Goal: Task Accomplishment & Management: Use online tool/utility

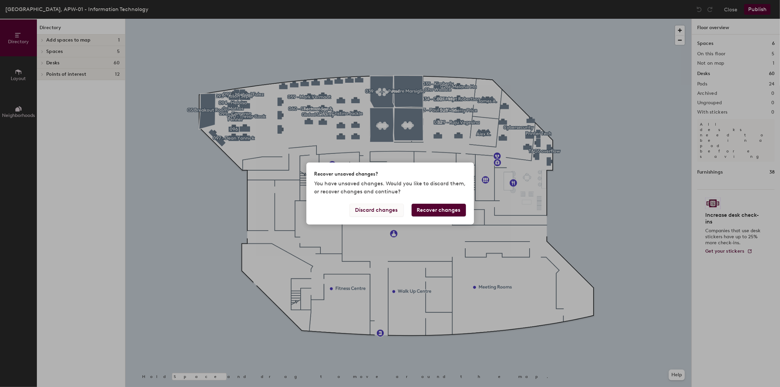
click at [383, 211] on button "Discard changes" at bounding box center [377, 210] width 54 height 13
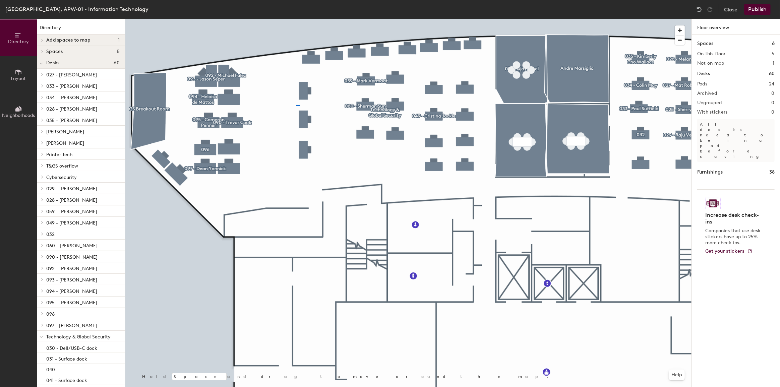
click at [296, 19] on div at bounding box center [408, 19] width 566 height 0
click at [278, 19] on div at bounding box center [408, 19] width 566 height 0
click at [232, 19] on div at bounding box center [408, 19] width 566 height 0
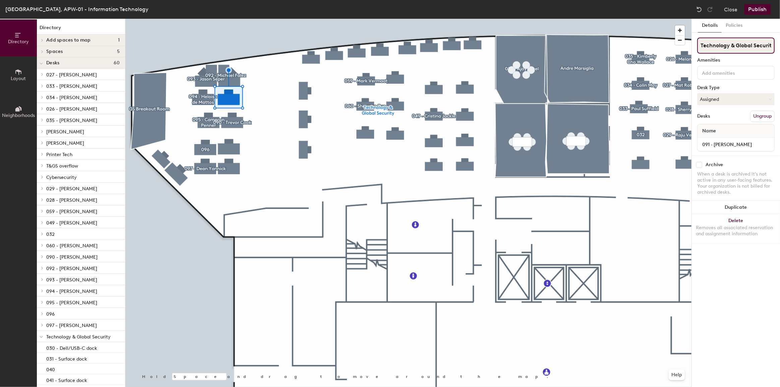
click at [719, 44] on input "Technology & Global Security" at bounding box center [735, 46] width 77 height 16
click at [734, 145] on input "091 - [PERSON_NAME]" at bounding box center [736, 144] width 74 height 9
click at [719, 46] on input "Technology & Global Security" at bounding box center [735, 46] width 77 height 16
click at [720, 46] on input "Technology & Global Security" at bounding box center [735, 46] width 77 height 16
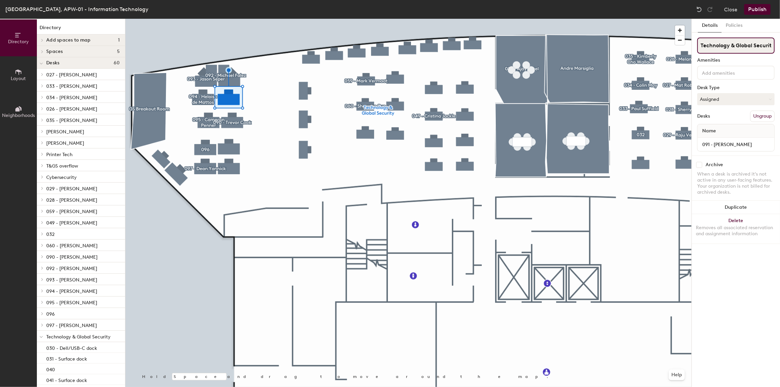
click at [720, 46] on input "Technology & Global Security" at bounding box center [735, 46] width 77 height 16
type input "091 - [PERSON_NAME]"
click at [764, 10] on button "Publish" at bounding box center [757, 9] width 26 height 11
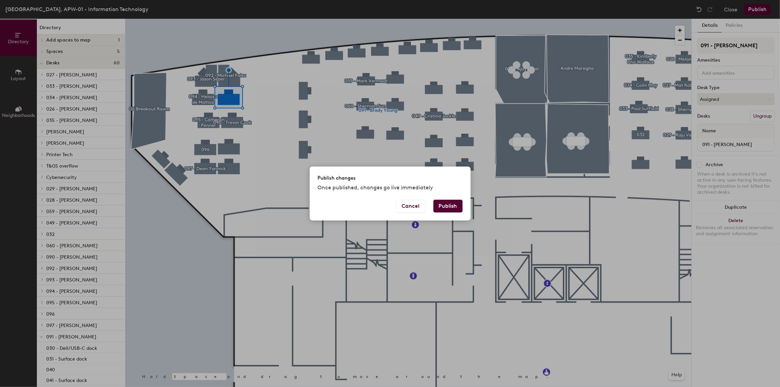
click at [448, 205] on button "Publish" at bounding box center [447, 206] width 29 height 13
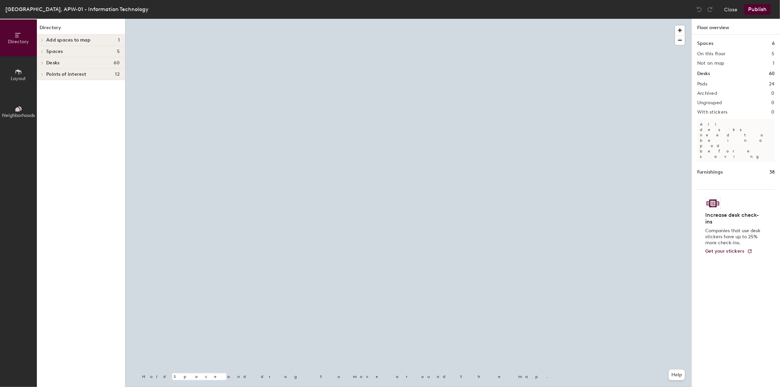
click at [267, 19] on div at bounding box center [408, 19] width 566 height 0
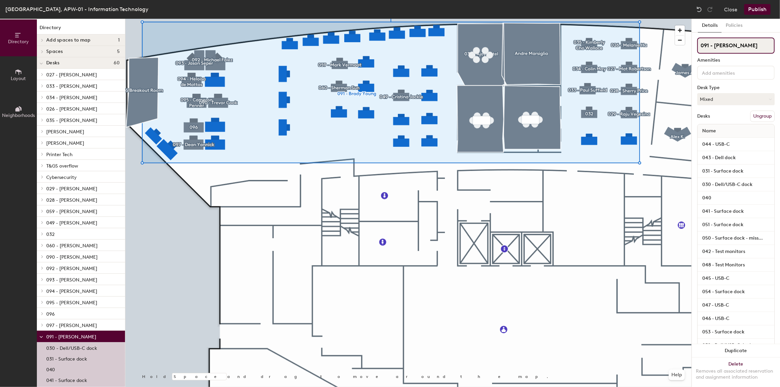
click at [740, 50] on input "091 - [PERSON_NAME]" at bounding box center [735, 46] width 77 height 16
click at [658, 44] on div "Directory Layout Neighborhoods Directory Add spaces to map 1 GS Breakout Room S…" at bounding box center [390, 203] width 780 height 368
type input "Technology &"
